Goal: Check status: Check status

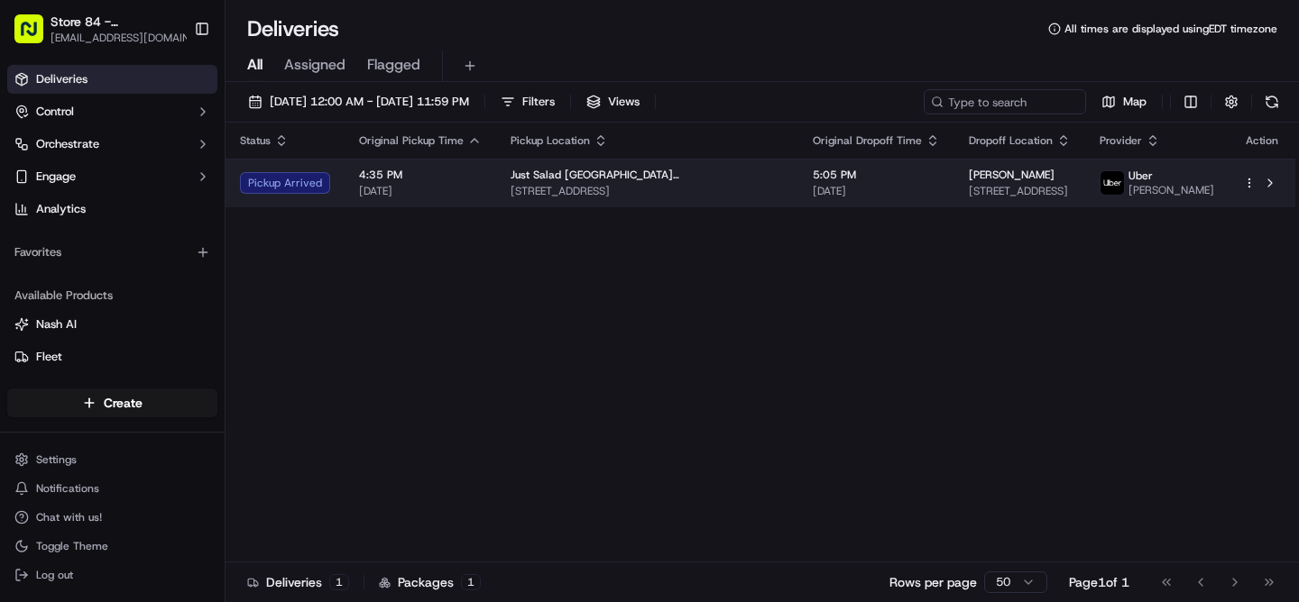
click at [887, 198] on span "[DATE]" at bounding box center [876, 191] width 127 height 14
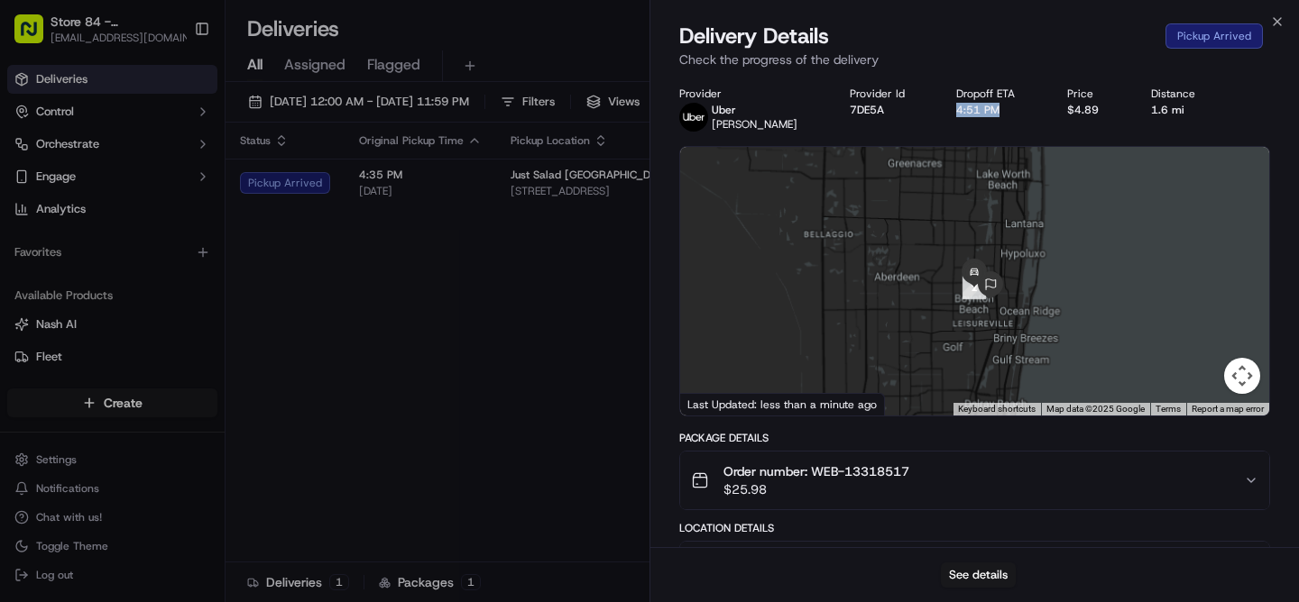
drag, startPoint x: 972, startPoint y: 112, endPoint x: 923, endPoint y: 116, distance: 49.8
click at [956, 116] on div "4:51 PM" at bounding box center [997, 110] width 82 height 14
click at [985, 121] on div "Provider [PERSON_NAME] Provider Id 7DE5A Dropoff ETA 4:51 PM Price $4.89 Distan…" at bounding box center [974, 109] width 591 height 45
drag, startPoint x: 996, startPoint y: 117, endPoint x: 925, endPoint y: 116, distance: 71.2
click at [925, 116] on div "Provider [PERSON_NAME] Provider Id 7DE5A Dropoff ETA 4:51 PM Price $4.89 Distan…" at bounding box center [974, 109] width 591 height 45
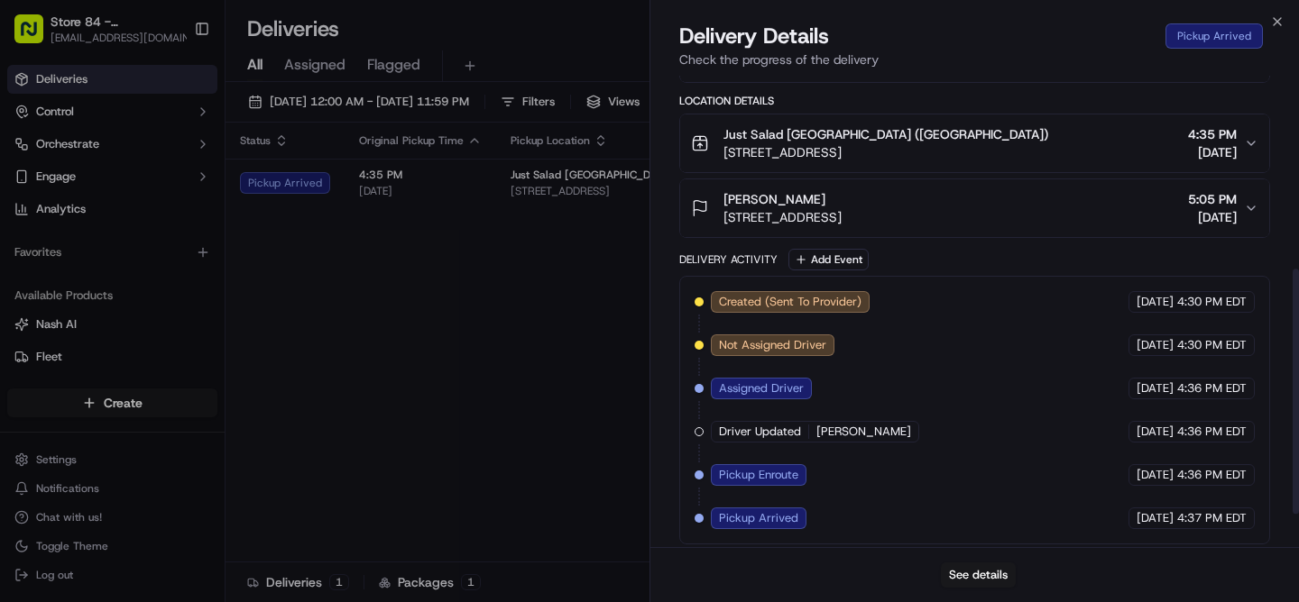
scroll to position [234, 0]
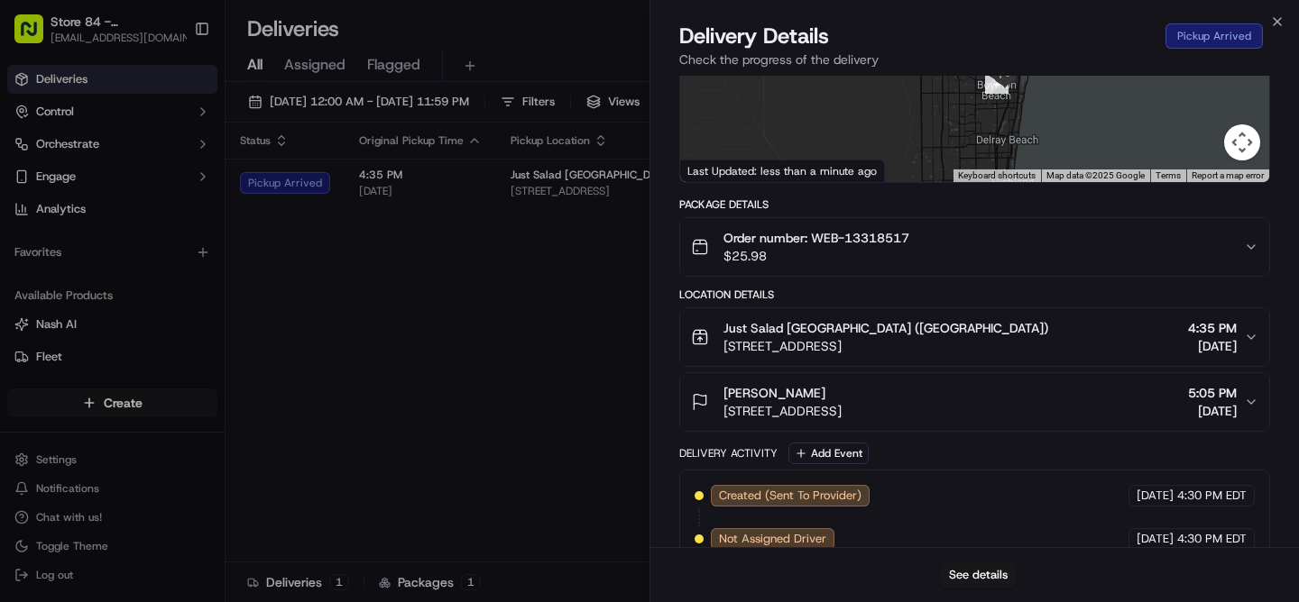
click at [1048, 349] on span "[STREET_ADDRESS]" at bounding box center [885, 346] width 325 height 18
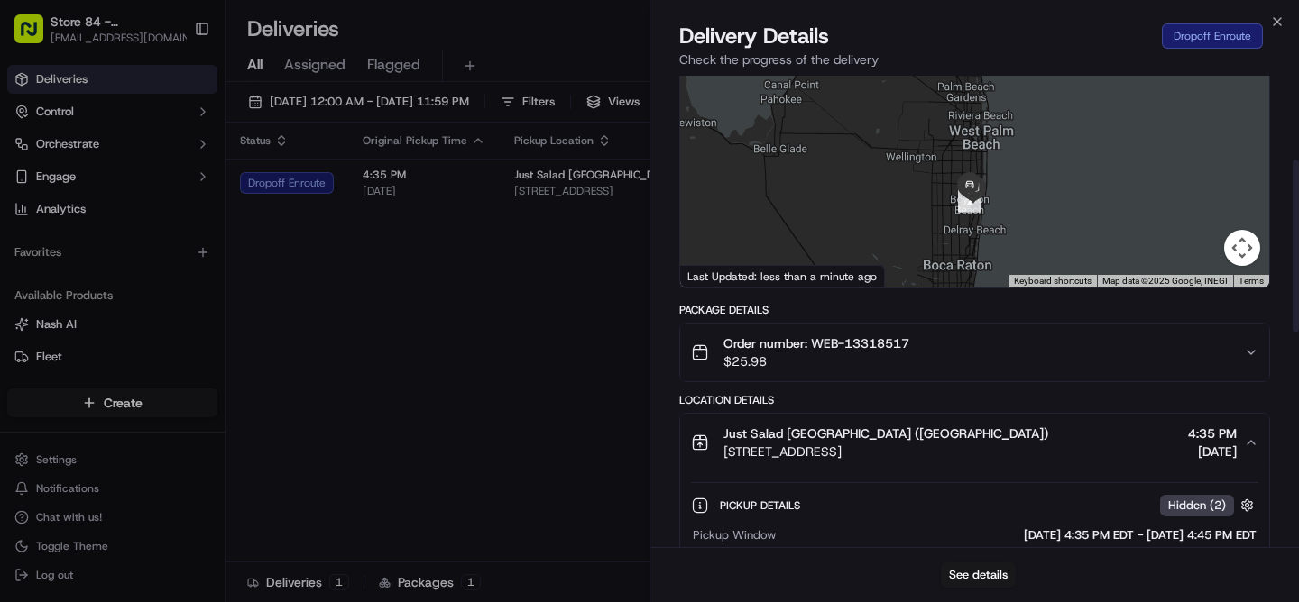
scroll to position [0, 0]
